Goal: Navigation & Orientation: Find specific page/section

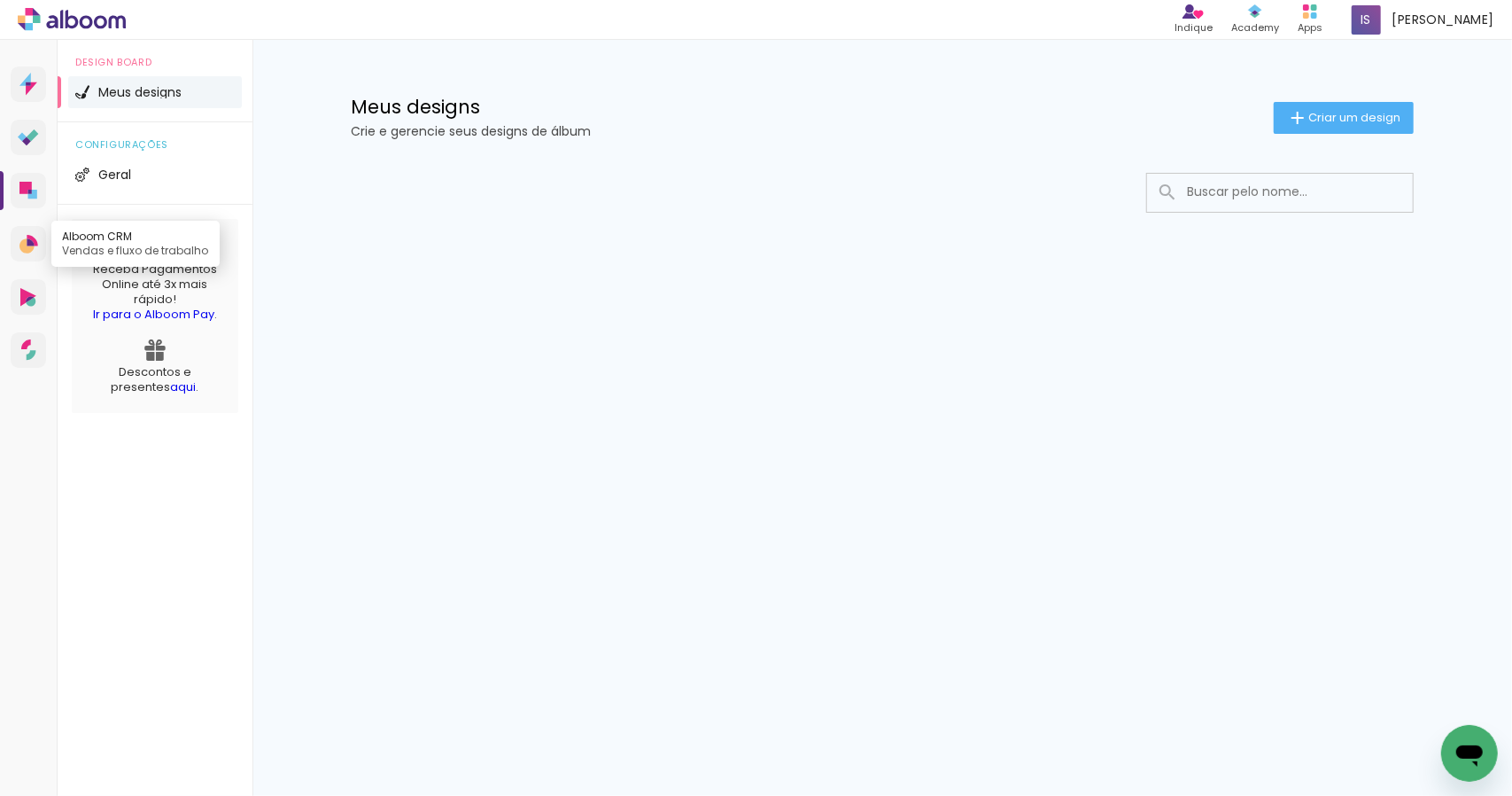
click at [26, 244] on icon at bounding box center [30, 242] width 7 height 7
